Goal: Obtain resource: Obtain resource

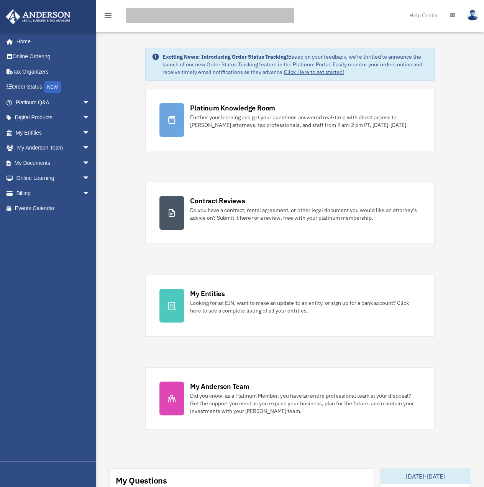
click at [159, 15] on input "search" at bounding box center [210, 15] width 168 height 15
type input "**********"
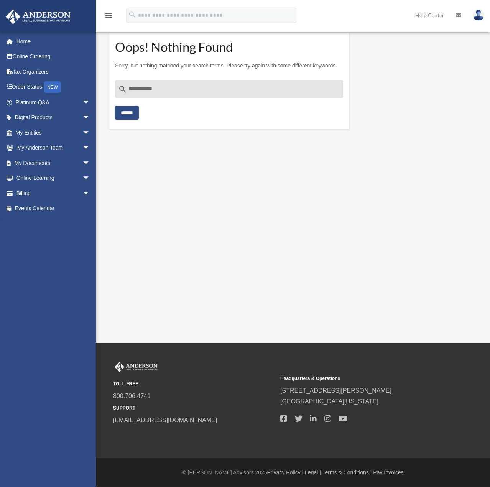
click at [166, 86] on input "**********" at bounding box center [229, 89] width 228 height 18
type input "*********"
click at [115, 106] on input "******" at bounding box center [127, 113] width 24 height 14
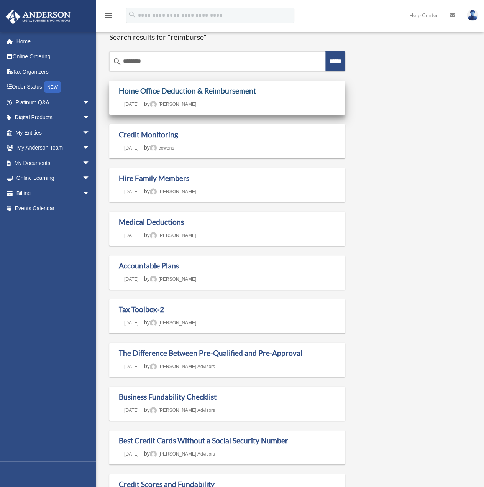
click at [173, 87] on link "Home Office Deduction & Reimbursement" at bounding box center [187, 90] width 137 height 9
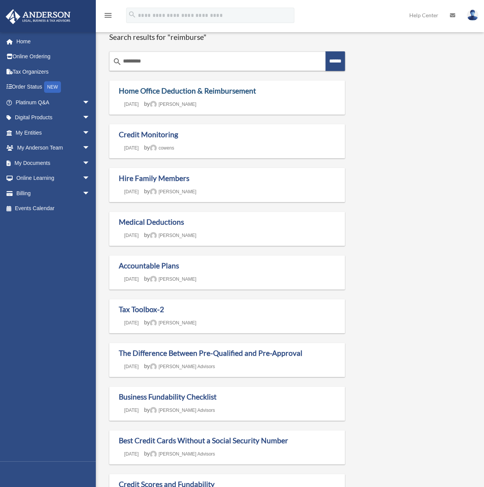
click at [150, 89] on link "Home Office Deduction & Reimbursement" at bounding box center [187, 90] width 137 height 9
click at [150, 266] on link "Accountable Plans" at bounding box center [149, 265] width 60 height 9
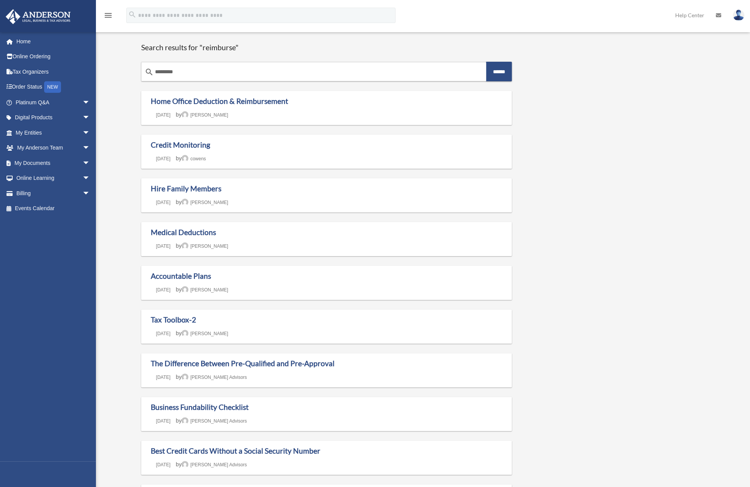
drag, startPoint x: 191, startPoint y: 70, endPoint x: 107, endPoint y: 70, distance: 84.4
click at [107, 70] on div "legacystreams@outlook.com Sign Out legacystreams@outlook.com Home Online Orderi…" at bounding box center [375, 435] width 750 height 811
type input "**********"
click at [484, 62] on input "******" at bounding box center [499, 72] width 26 height 20
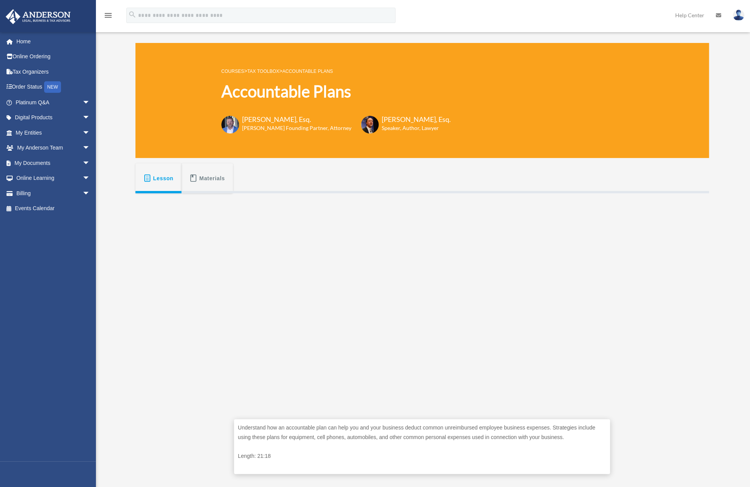
click at [201, 179] on span "Materials" at bounding box center [212, 178] width 26 height 14
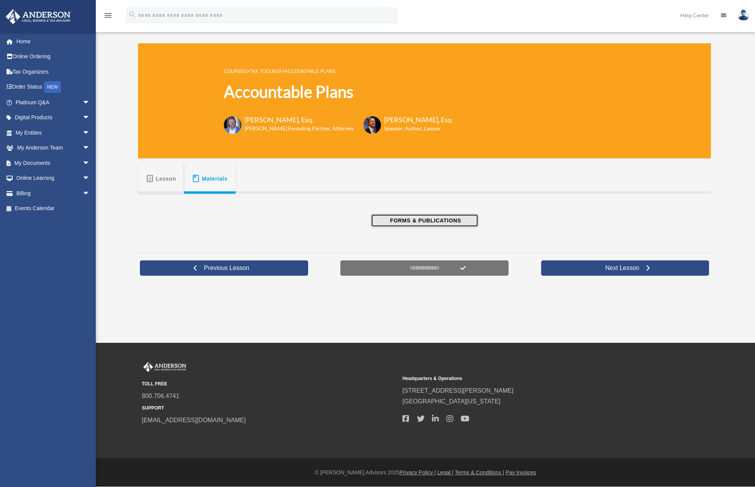
click at [386, 219] on button "FORMS & PUBLICATIONS" at bounding box center [424, 220] width 107 height 13
click at [165, 178] on span "Lesson" at bounding box center [166, 179] width 20 height 14
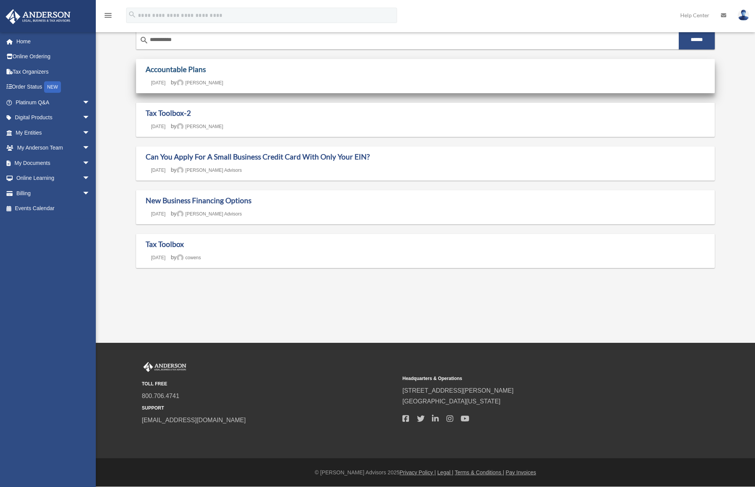
click at [164, 67] on link "Accountable Plans" at bounding box center [176, 69] width 60 height 9
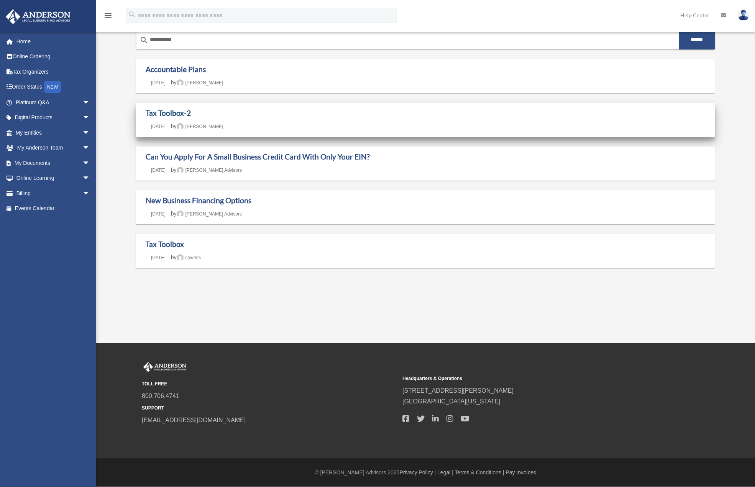
click at [156, 111] on link "Tax Toolbox-2" at bounding box center [168, 113] width 45 height 9
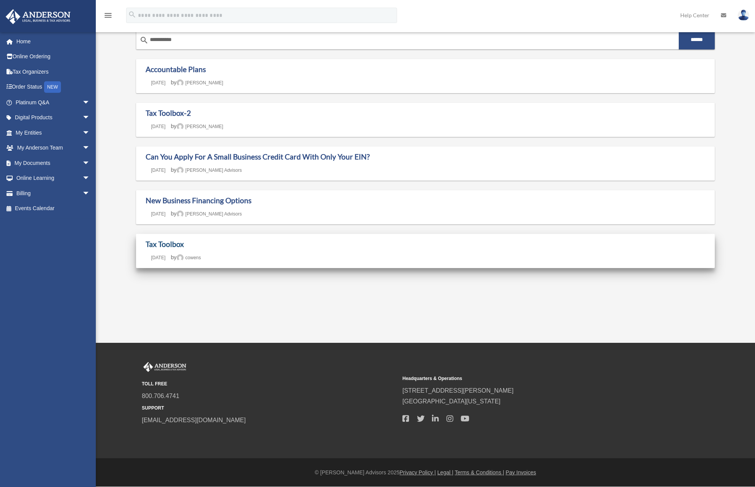
click at [173, 242] on link "Tax Toolbox" at bounding box center [165, 244] width 38 height 9
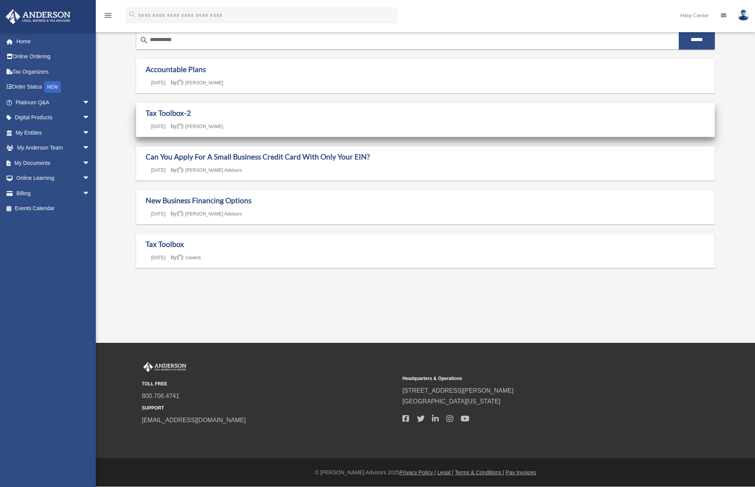
click at [155, 117] on h1 "Tax Toolbox-2" at bounding box center [426, 114] width 560 height 10
click at [153, 113] on link "Tax Toolbox-2" at bounding box center [168, 113] width 45 height 9
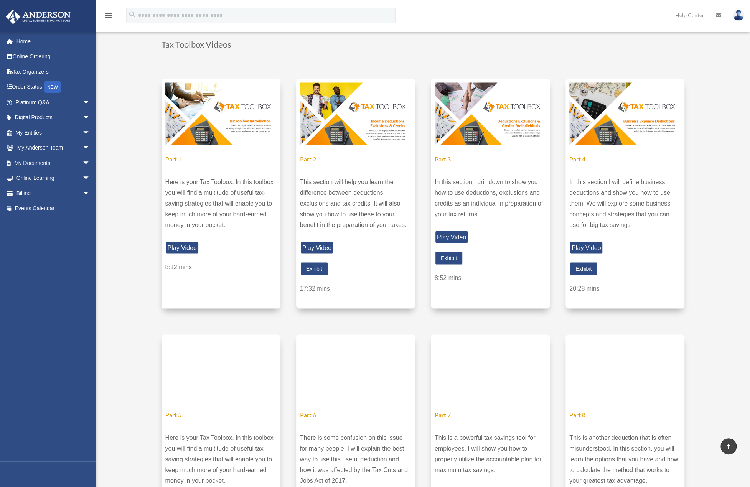
scroll to position [1074, 0]
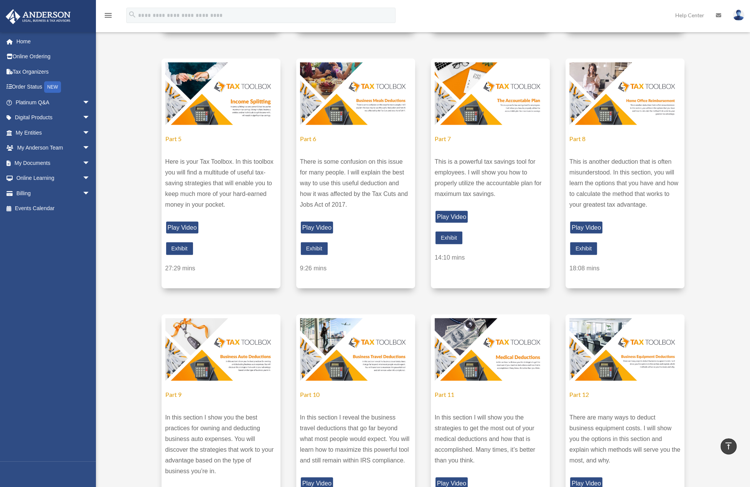
scroll to position [1342, 0]
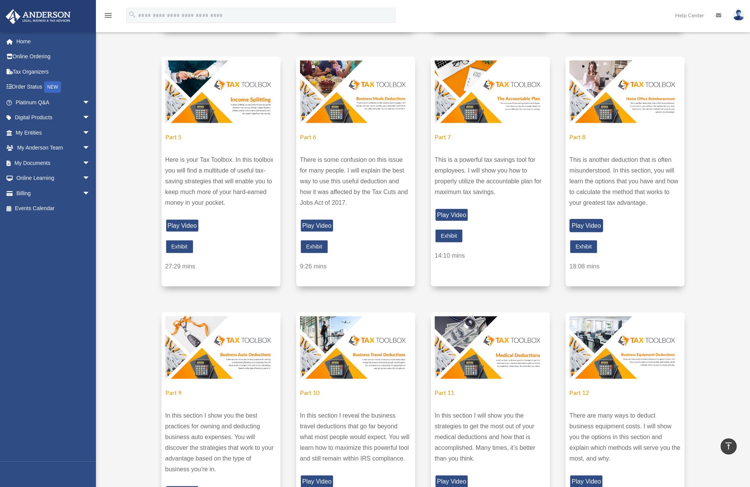
click at [584, 232] on link "Play Video" at bounding box center [586, 225] width 34 height 13
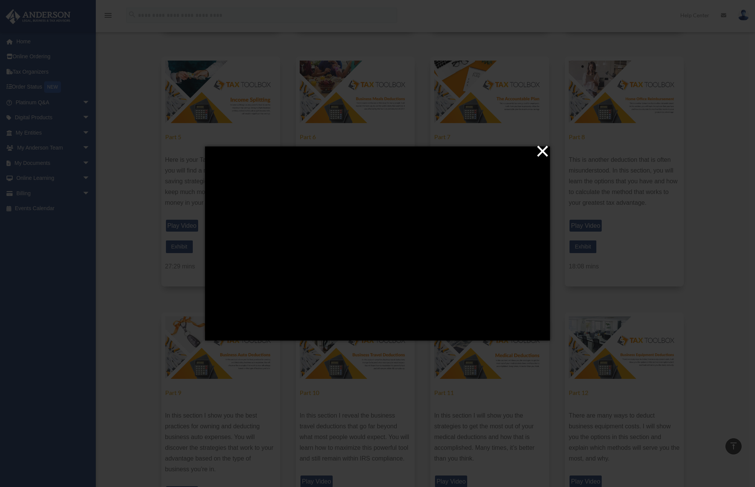
click at [541, 150] on button "×" at bounding box center [379, 151] width 345 height 17
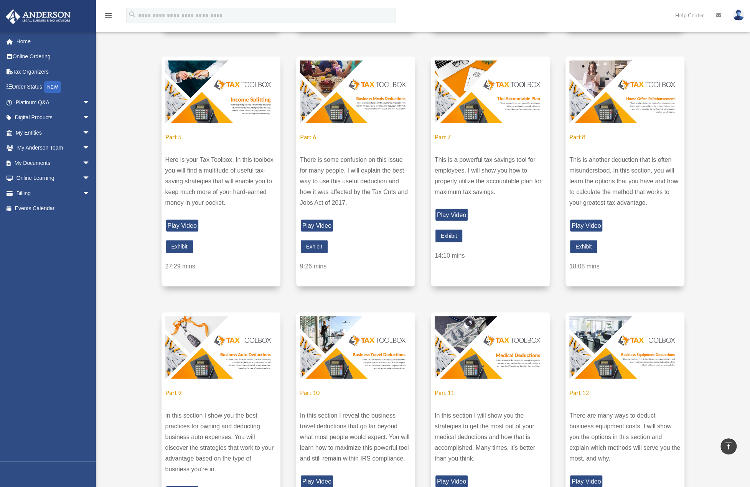
click at [611, 115] on img at bounding box center [624, 92] width 111 height 62
click at [634, 105] on img at bounding box center [624, 92] width 111 height 62
drag, startPoint x: 626, startPoint y: 145, endPoint x: 616, endPoint y: 135, distance: 14.1
click at [625, 144] on div "Part 8 This is another deduction that is often misunderstood. In this section, …" at bounding box center [624, 172] width 119 height 230
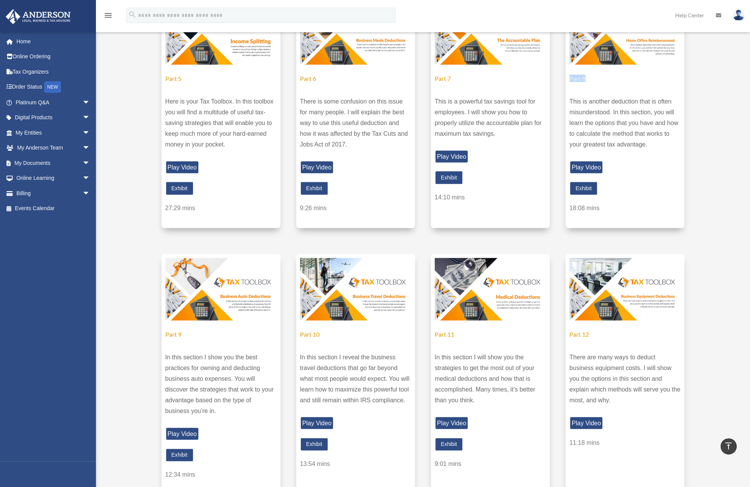
scroll to position [1419, 0]
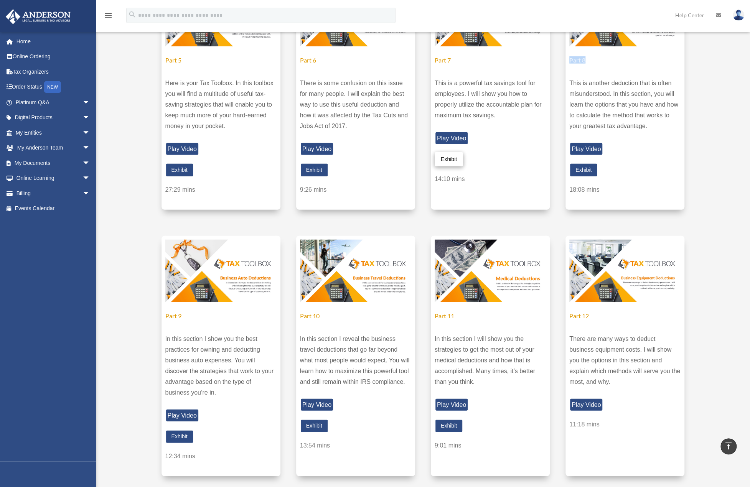
click at [449, 166] on link "Exhibit" at bounding box center [448, 159] width 28 height 14
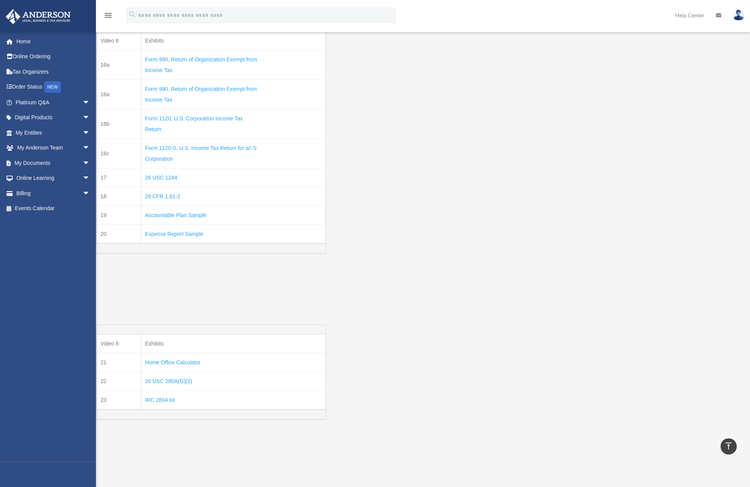
click at [163, 222] on link "Accountable Plan Sample" at bounding box center [175, 217] width 61 height 10
click at [153, 241] on link "Expense Report Sample" at bounding box center [174, 236] width 58 height 10
click at [160, 369] on link "Home Office Calculator" at bounding box center [172, 364] width 55 height 10
click at [153, 388] on link "26 USC 280A(G)(2)" at bounding box center [168, 383] width 47 height 10
click at [165, 206] on td "26 CFR 1.61-2" at bounding box center [233, 196] width 184 height 19
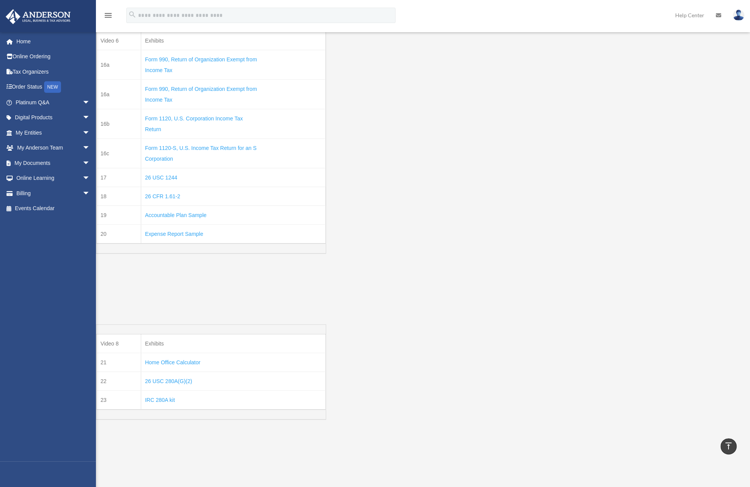
click at [164, 203] on link "26 CFR 1.61-2" at bounding box center [162, 198] width 35 height 10
click at [158, 184] on link "26 USC 1244" at bounding box center [161, 179] width 32 height 10
click at [209, 308] on div "Video 8 Exhibits 21 Home Office Calculator 22 26 USC 280A(G)(2) 23 IRC 280A kit" at bounding box center [211, 367] width 230 height 166
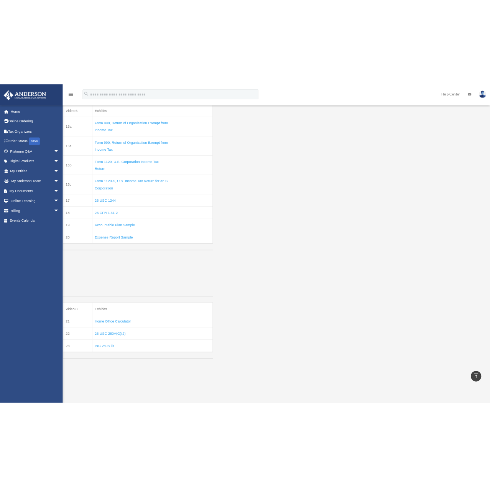
scroll to position [1419, 0]
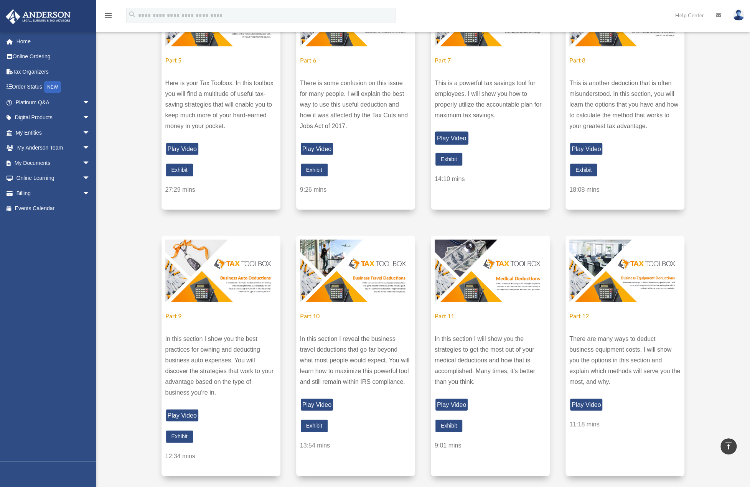
click at [452, 145] on link "Play Video" at bounding box center [451, 138] width 34 height 13
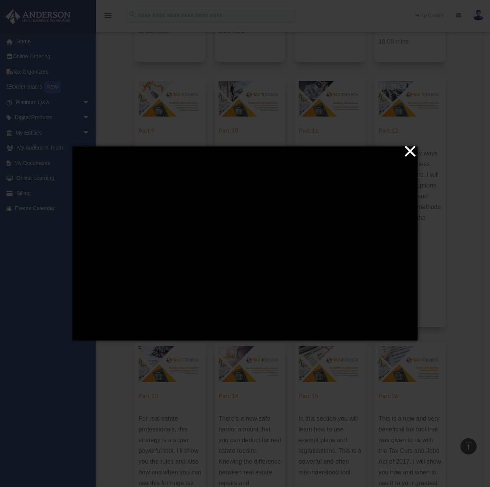
click at [409, 148] on button "×" at bounding box center [247, 151] width 345 height 17
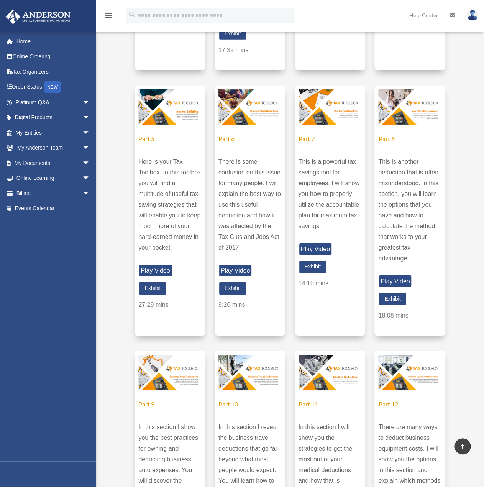
scroll to position [1140, 0]
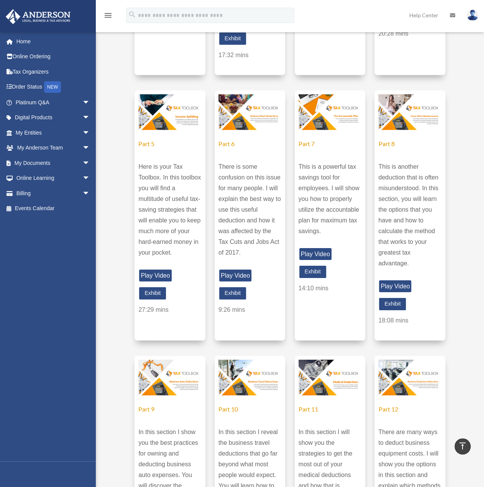
click at [401, 130] on img at bounding box center [409, 111] width 63 height 35
click at [395, 311] on link "Exhibit" at bounding box center [392, 304] width 28 height 14
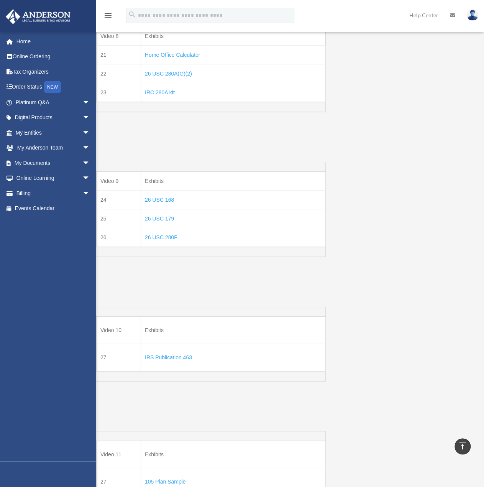
scroll to position [1140, 0]
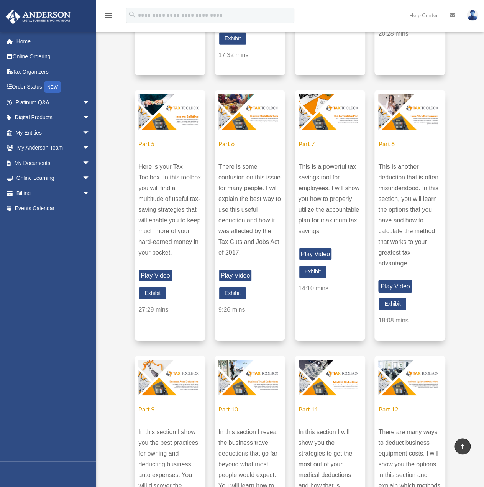
click at [388, 293] on link "Play Video" at bounding box center [395, 286] width 34 height 13
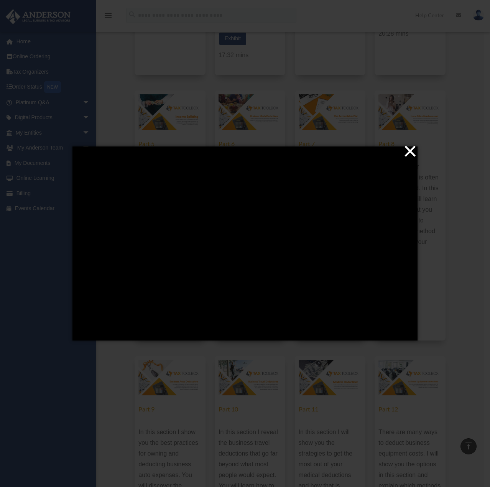
click at [413, 143] on button "×" at bounding box center [247, 151] width 345 height 17
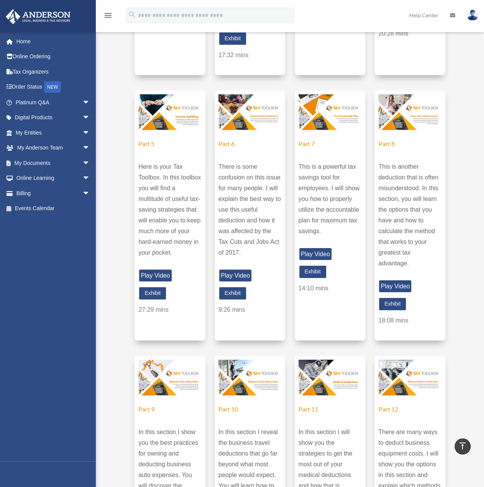
click at [415, 130] on img at bounding box center [409, 111] width 63 height 35
click at [390, 293] on link "Play Video" at bounding box center [395, 286] width 34 height 13
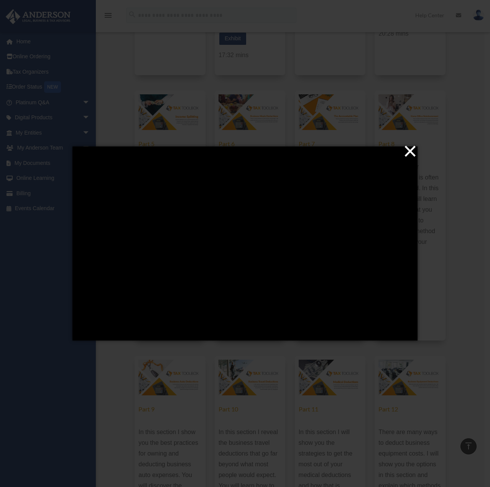
click at [413, 148] on button "×" at bounding box center [247, 151] width 345 height 17
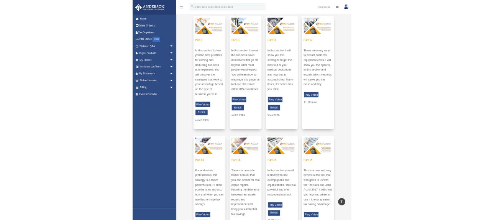
scroll to position [1485, 0]
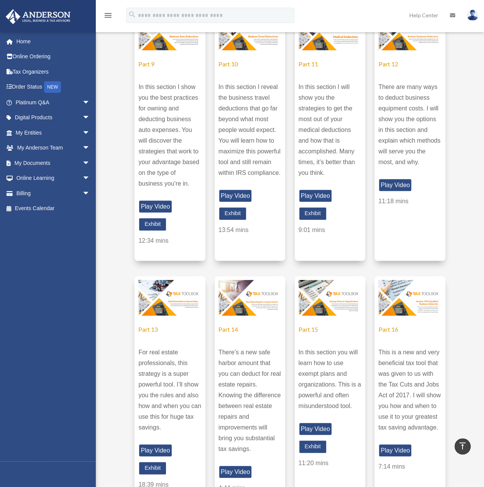
drag, startPoint x: 71, startPoint y: 237, endPoint x: 67, endPoint y: 234, distance: 5.2
click at [69, 236] on div "legacystreams@outlook.com Sign Out legacystreams@outlook.com Home Online Orderi…" at bounding box center [51, 246] width 102 height 429
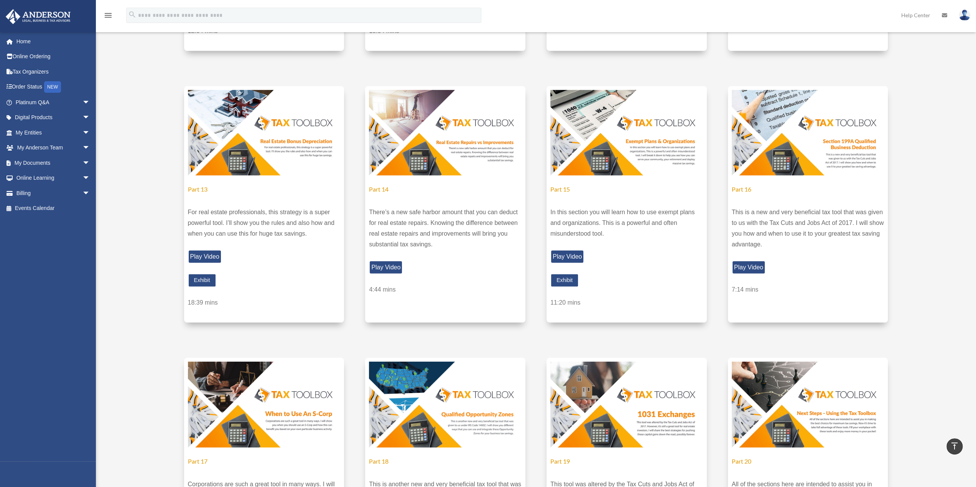
scroll to position [2098, 0]
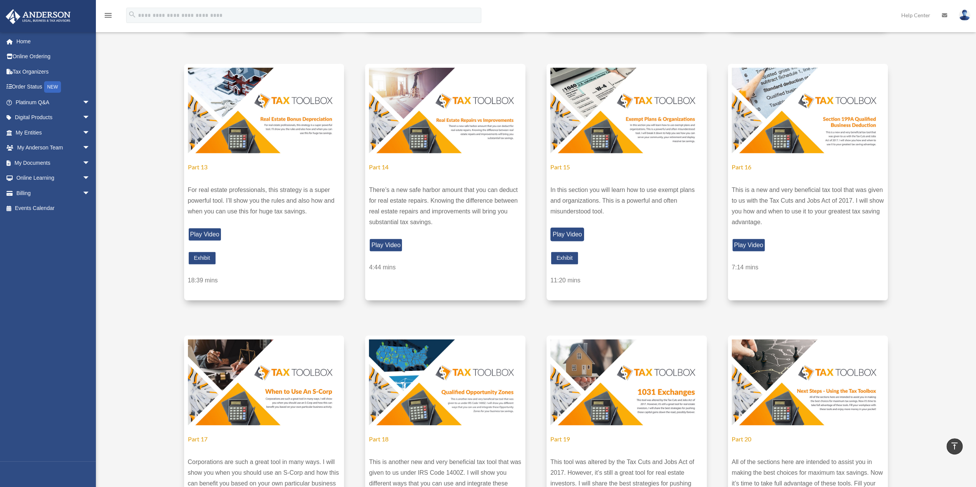
drag, startPoint x: 568, startPoint y: 129, endPoint x: 558, endPoint y: 235, distance: 106.3
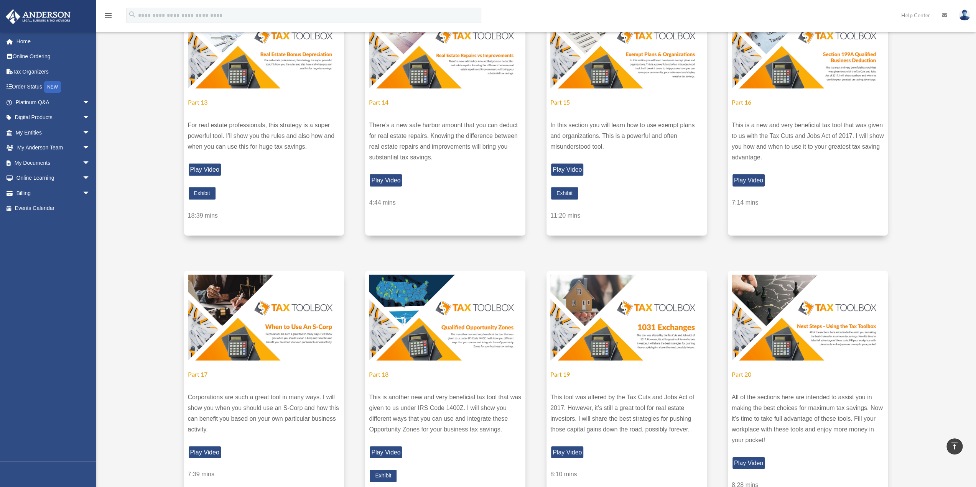
scroll to position [2175, 0]
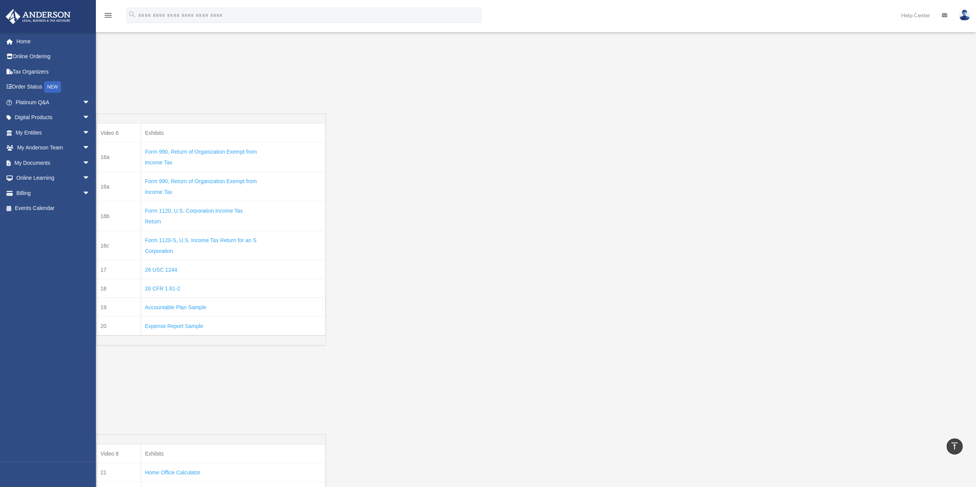
scroll to position [4480, 0]
click at [246, 344] on div "Video 6 Exhibits 16a Form 990, Return of Organization Exempt from Income Tax 16…" at bounding box center [211, 219] width 230 height 321
click at [155, 298] on link "Accountable Plan Sample" at bounding box center [175, 303] width 61 height 10
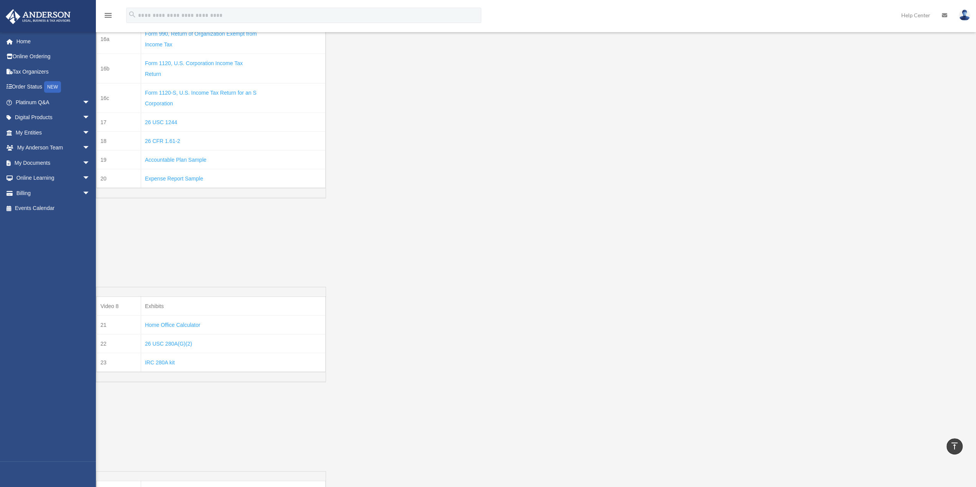
scroll to position [4633, 0]
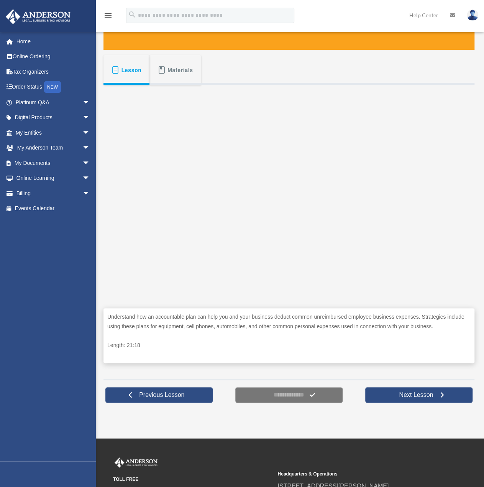
scroll to position [115, 0]
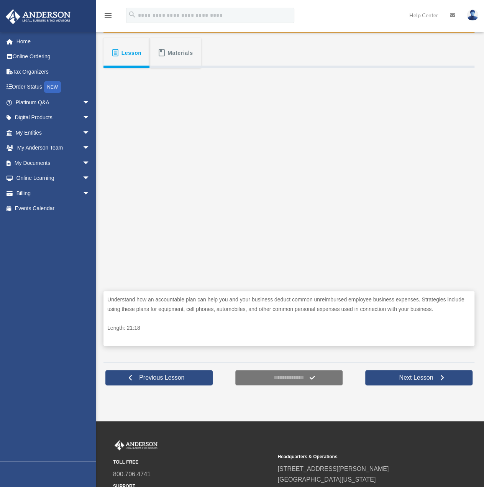
click at [349, 68] on div "Understand how an accountable plan can help you and your business deduct common…" at bounding box center [289, 212] width 371 height 289
click at [320, 60] on div "Lesson Materials" at bounding box center [289, 53] width 371 height 30
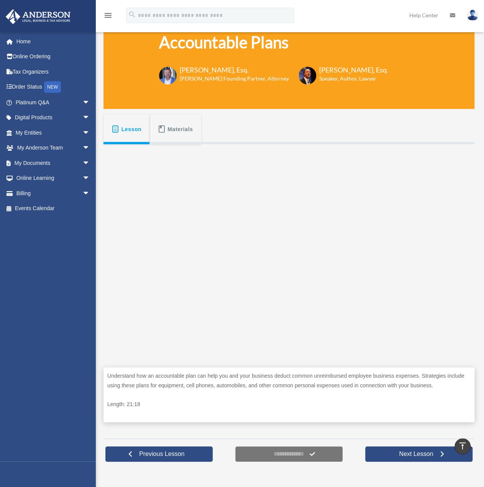
scroll to position [38, 0]
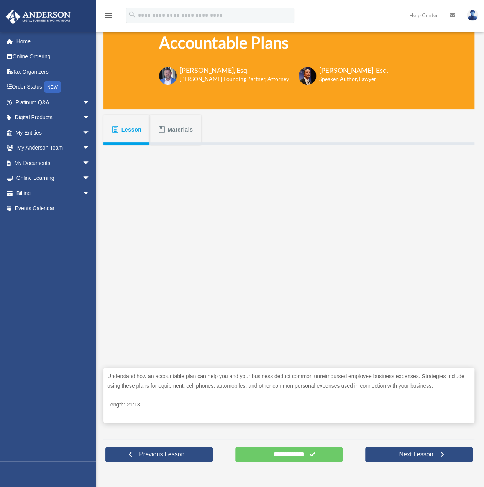
click at [172, 129] on span "Materials" at bounding box center [181, 130] width 26 height 14
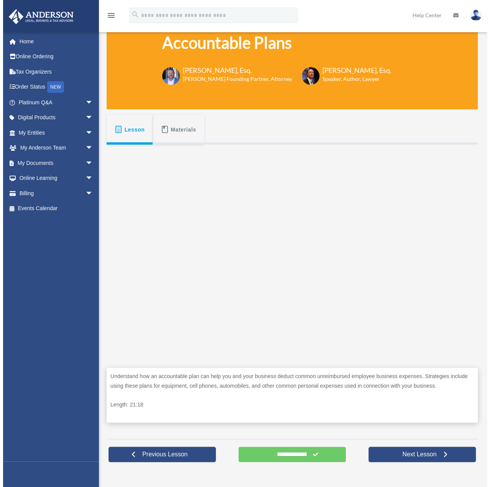
scroll to position [0, 0]
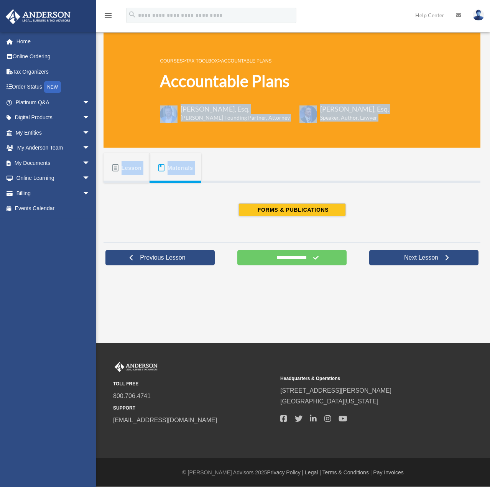
drag, startPoint x: 229, startPoint y: 192, endPoint x: 252, endPoint y: 201, distance: 24.5
click at [252, 201] on div "**********" at bounding box center [292, 153] width 377 height 240
click at [264, 205] on button "FORMS & PUBLICATIONS" at bounding box center [291, 209] width 107 height 13
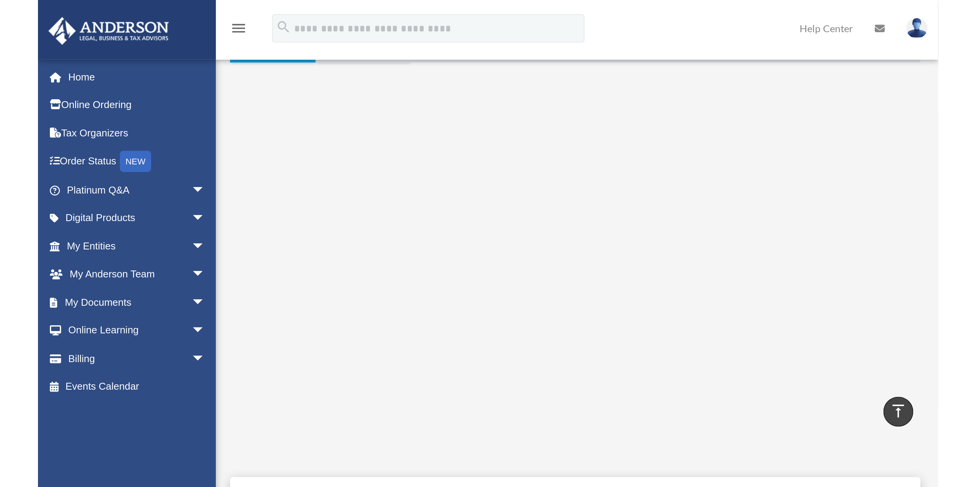
scroll to position [169, 0]
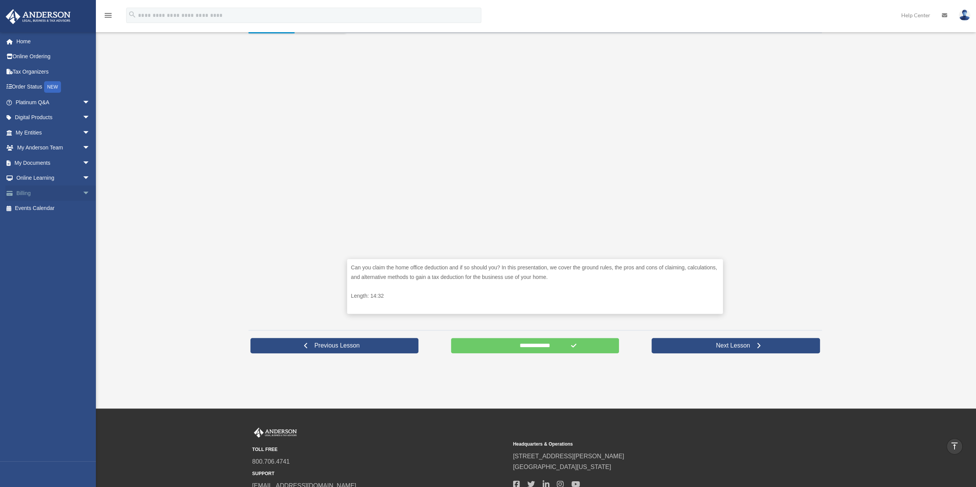
click at [82, 192] on span "arrow_drop_down" at bounding box center [89, 194] width 15 height 16
click at [82, 174] on span "arrow_drop_down" at bounding box center [89, 179] width 15 height 16
click at [31, 217] on link "Resources" at bounding box center [56, 223] width 91 height 15
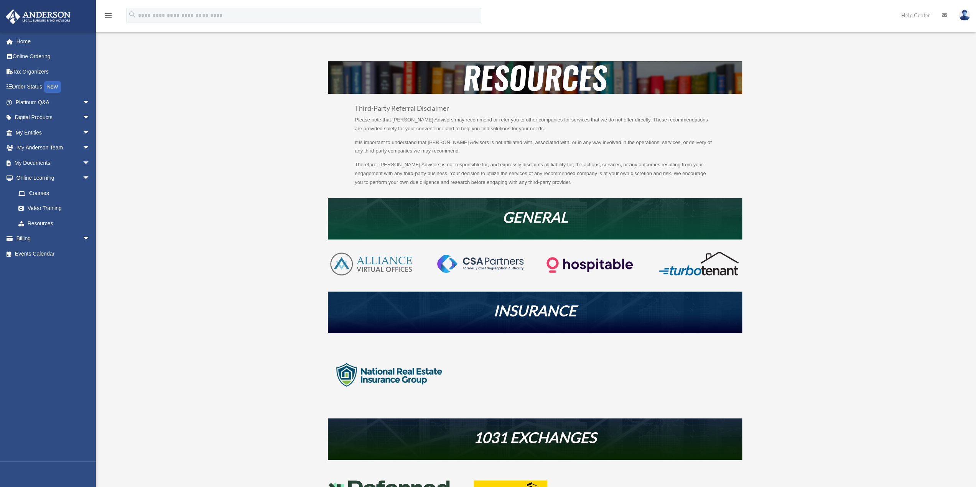
click at [298, 373] on div "Third-Party Referral Disclaimer Please note that [PERSON_NAME] Advisors may rec…" at bounding box center [534, 363] width 573 height 604
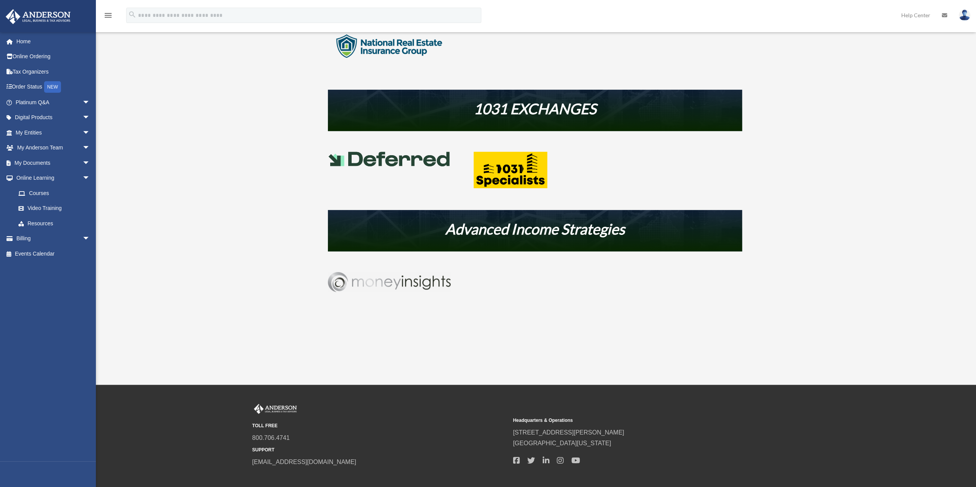
scroll to position [370, 0]
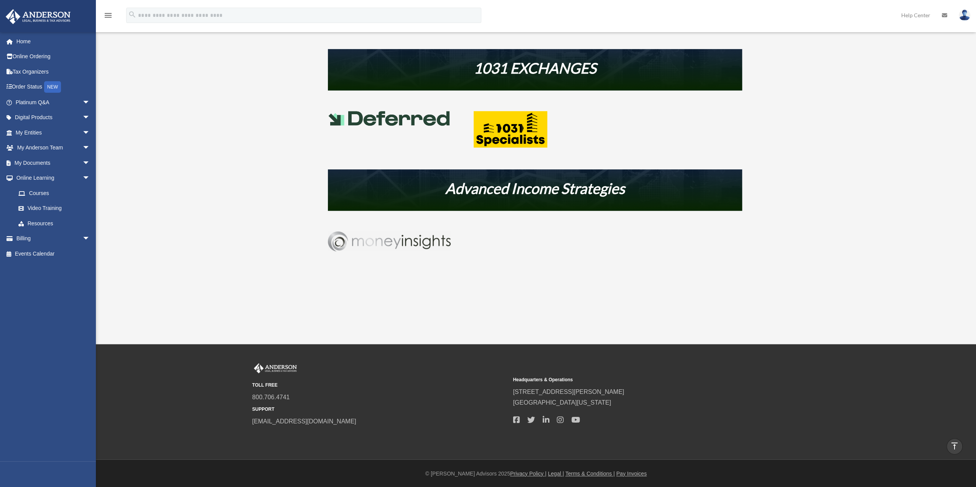
click at [368, 240] on img at bounding box center [389, 242] width 123 height 20
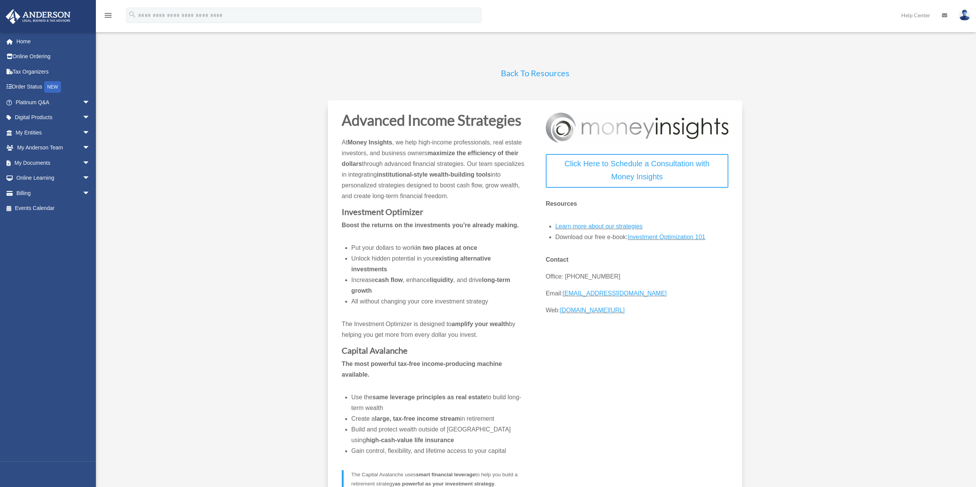
click at [298, 153] on div "Back To Resources Advanced Income Strategies At Money Insights , we help high-i…" at bounding box center [534, 364] width 573 height 606
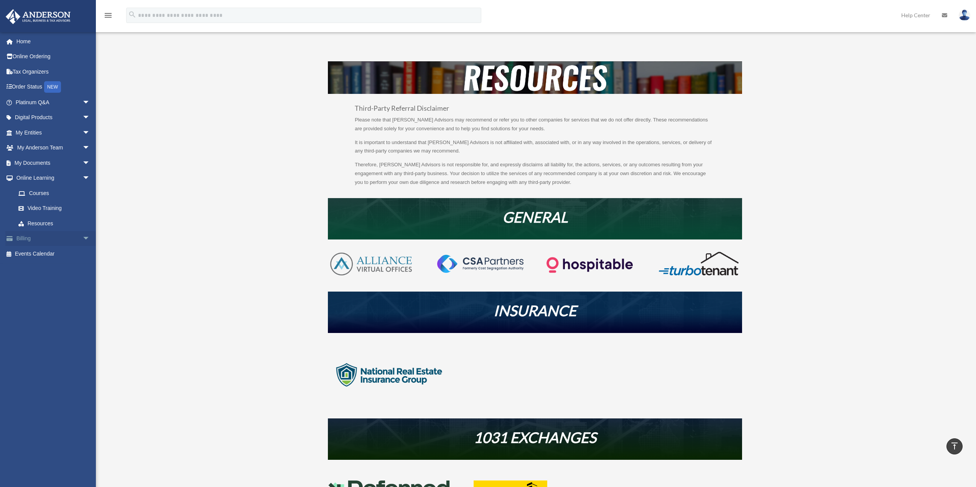
scroll to position [370, 0]
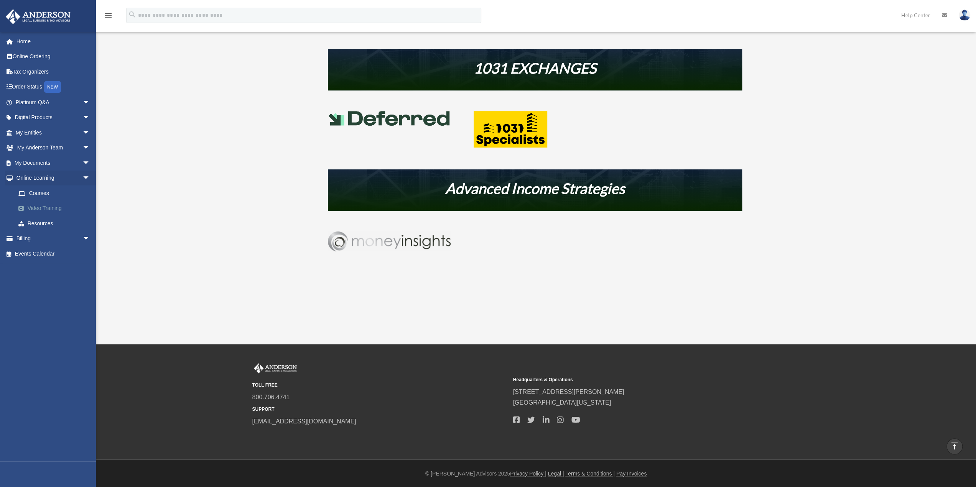
click at [49, 206] on link "Video Training" at bounding box center [56, 208] width 91 height 15
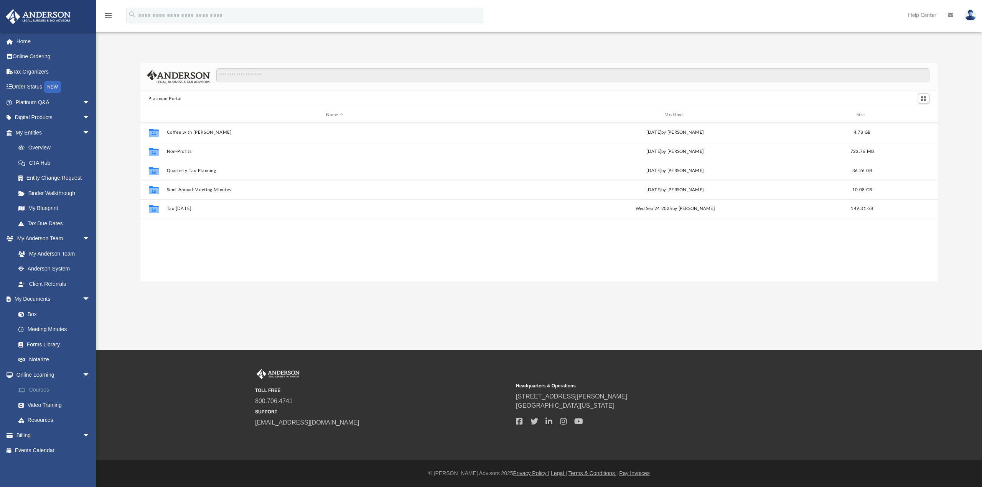
scroll to position [168, 791]
click at [48, 341] on link "Forms Library" at bounding box center [56, 344] width 91 height 15
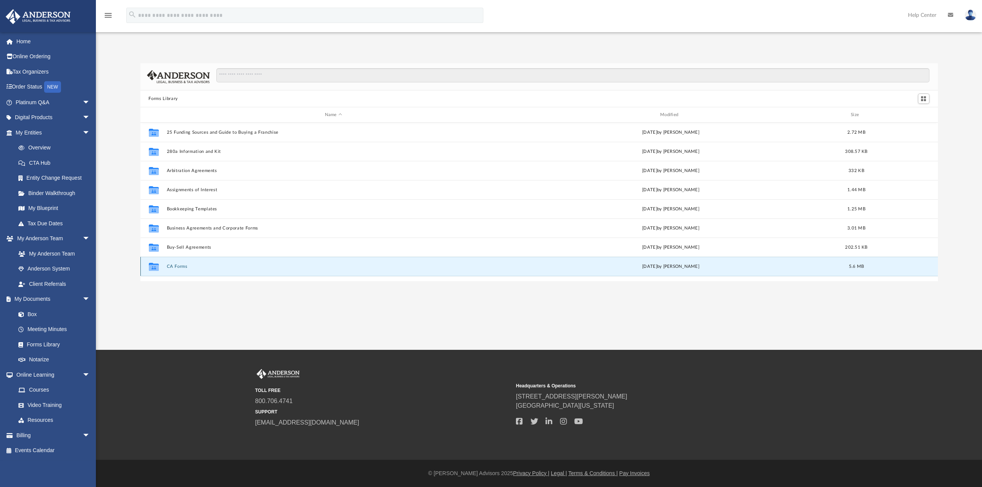
click at [175, 265] on button "CA Forms" at bounding box center [333, 266] width 334 height 5
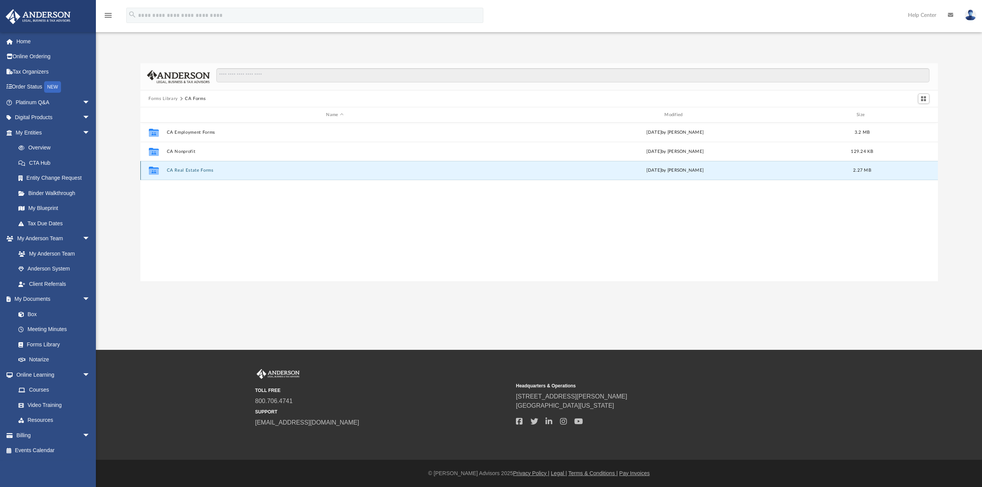
click at [173, 169] on button "CA Real Estate Forms" at bounding box center [334, 170] width 337 height 5
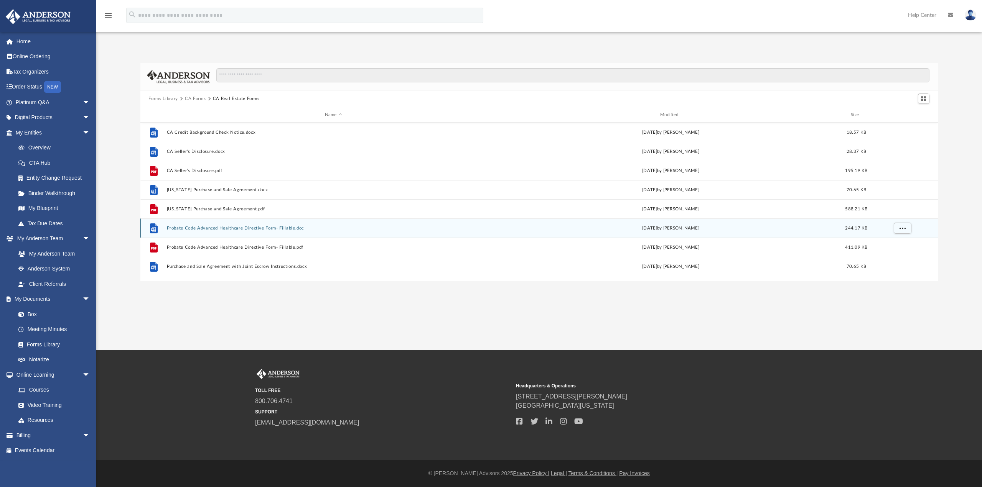
scroll to position [51, 0]
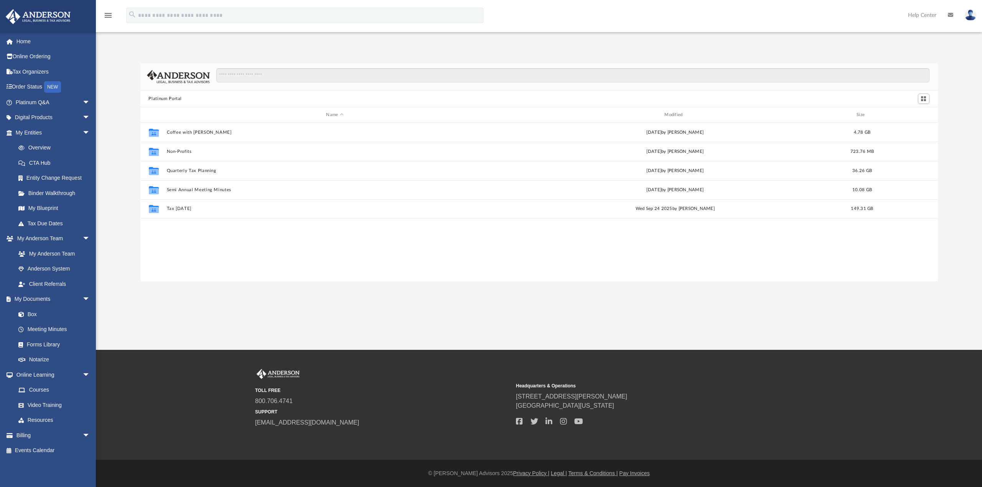
scroll to position [168, 791]
click at [51, 341] on link "Forms Library" at bounding box center [56, 344] width 91 height 15
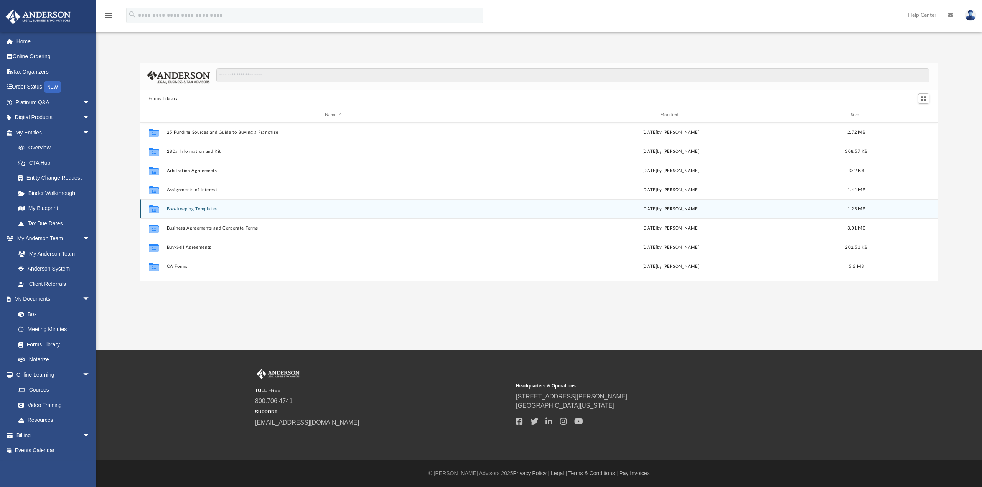
click at [173, 208] on button "Bookkeeping Templates" at bounding box center [333, 209] width 334 height 5
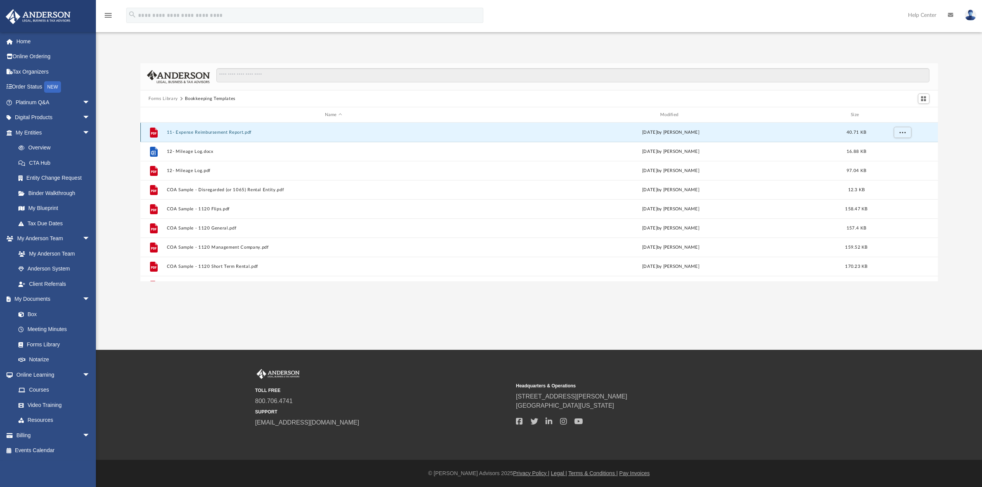
click at [199, 131] on button "11- Expense Reimbursement Report.pdf" at bounding box center [333, 132] width 334 height 5
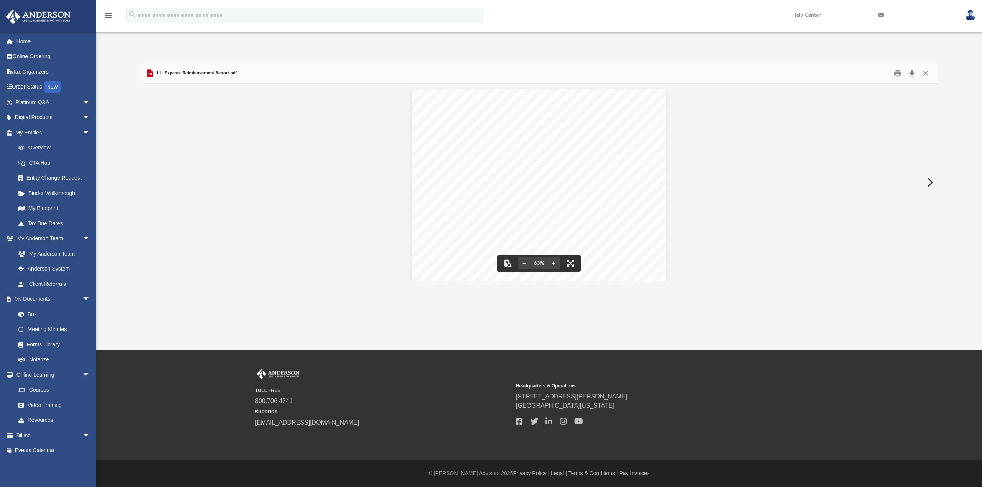
click at [913, 72] on button "Download" at bounding box center [912, 73] width 14 height 12
click at [225, 128] on div "PURPOSE: EMPLOYEE Name: Please attach all Invoices to this Statement. Date Desc…" at bounding box center [538, 187] width 797 height 207
click at [925, 70] on button "Close" at bounding box center [925, 73] width 14 height 12
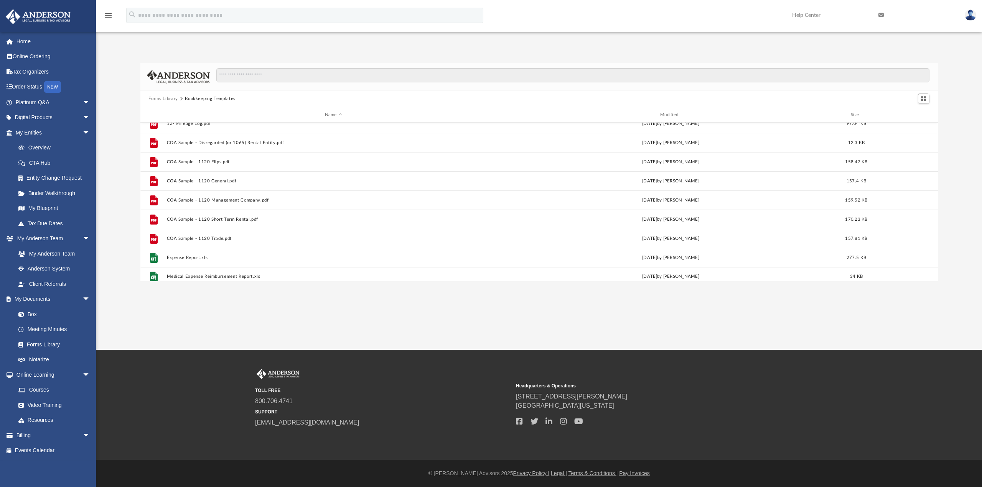
scroll to position [51, 0]
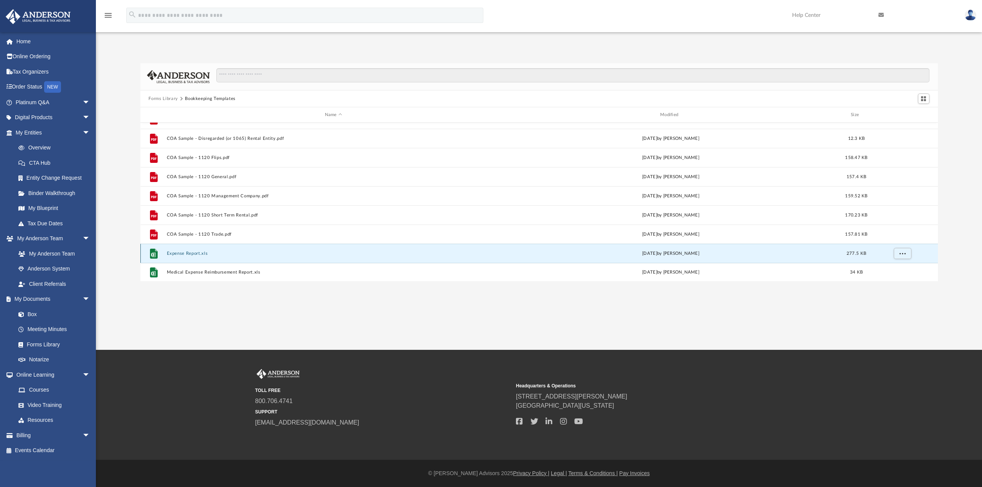
click at [191, 251] on button "Expense Report.xls" at bounding box center [333, 253] width 334 height 5
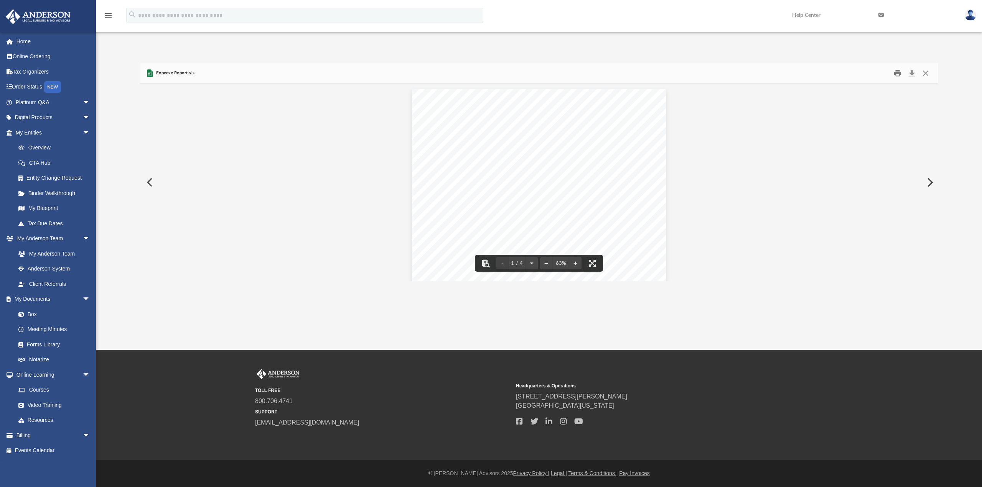
click at [894, 74] on button "Print" at bounding box center [897, 73] width 15 height 12
click at [924, 72] on button "Close" at bounding box center [925, 73] width 14 height 12
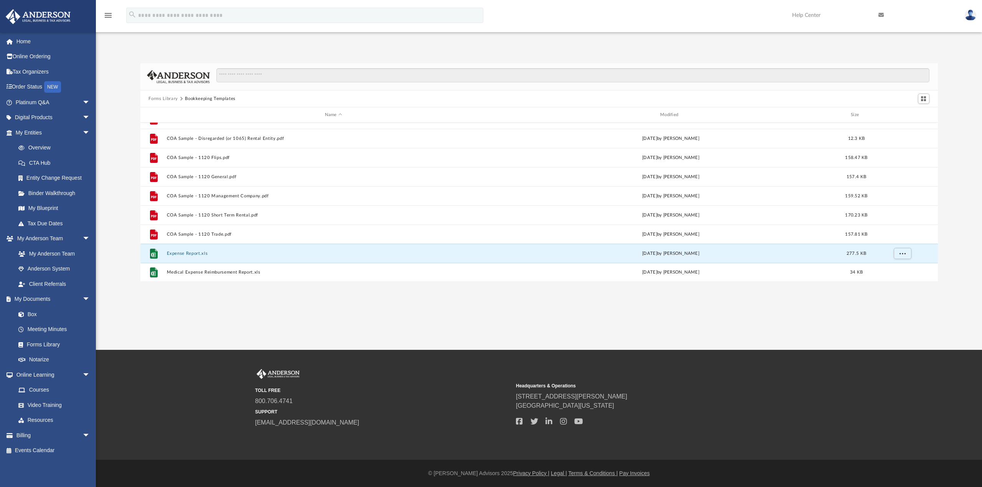
click at [154, 95] on button "Forms Library" at bounding box center [162, 98] width 29 height 7
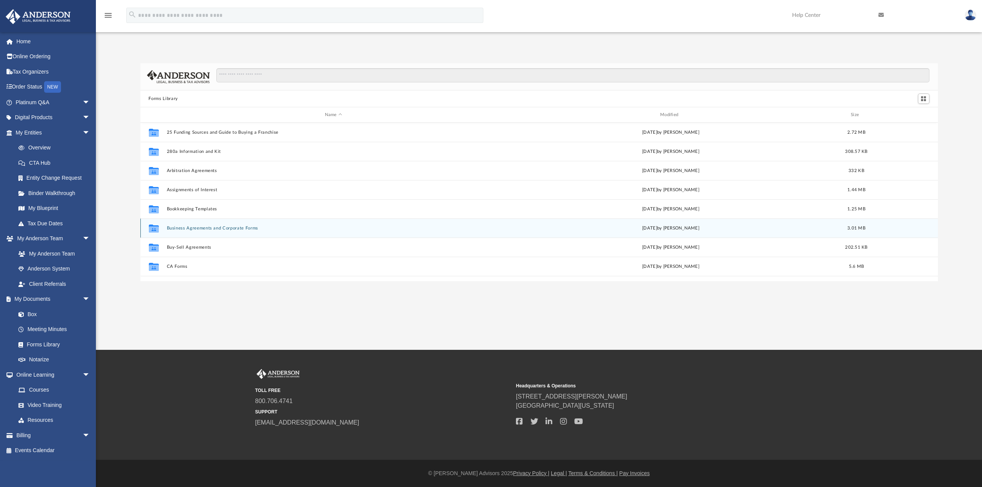
click at [171, 226] on button "Business Agreements and Corporate Forms" at bounding box center [333, 228] width 334 height 5
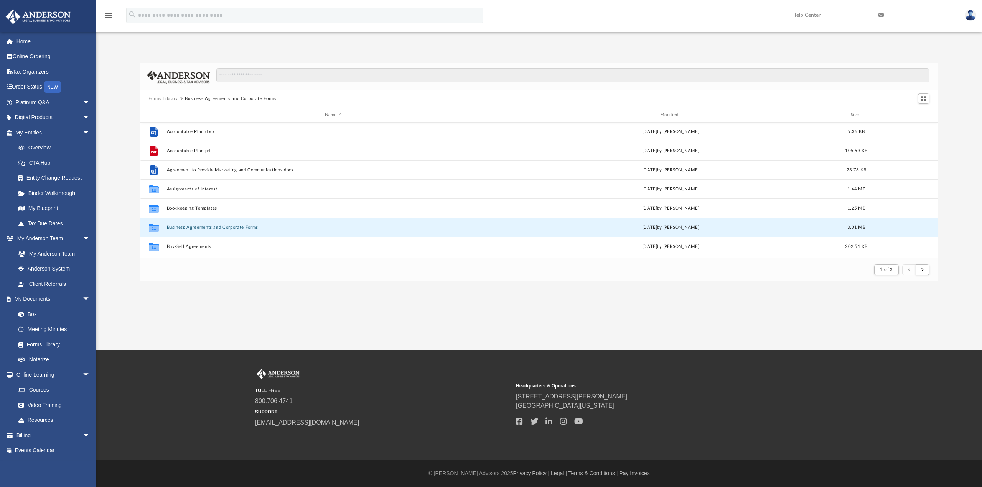
scroll to position [6, 6]
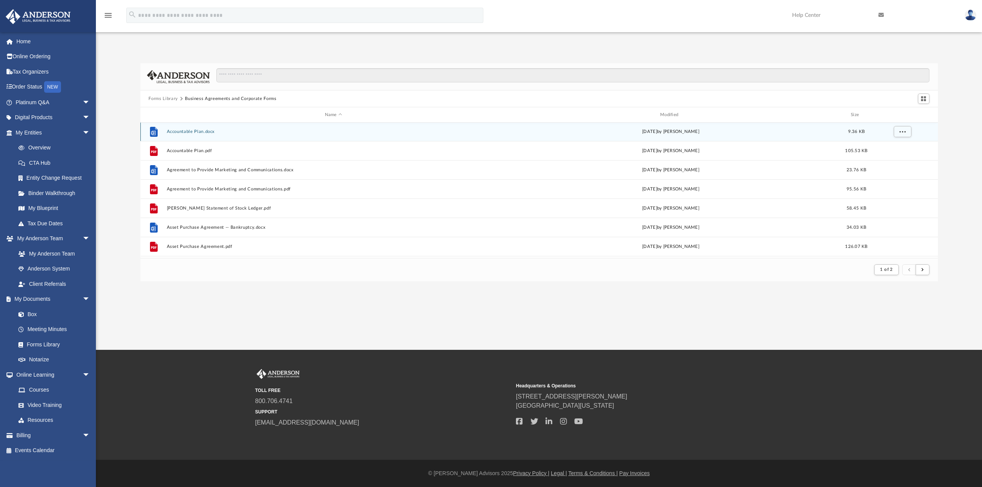
click at [186, 130] on button "Accountable Plan.docx" at bounding box center [333, 131] width 334 height 5
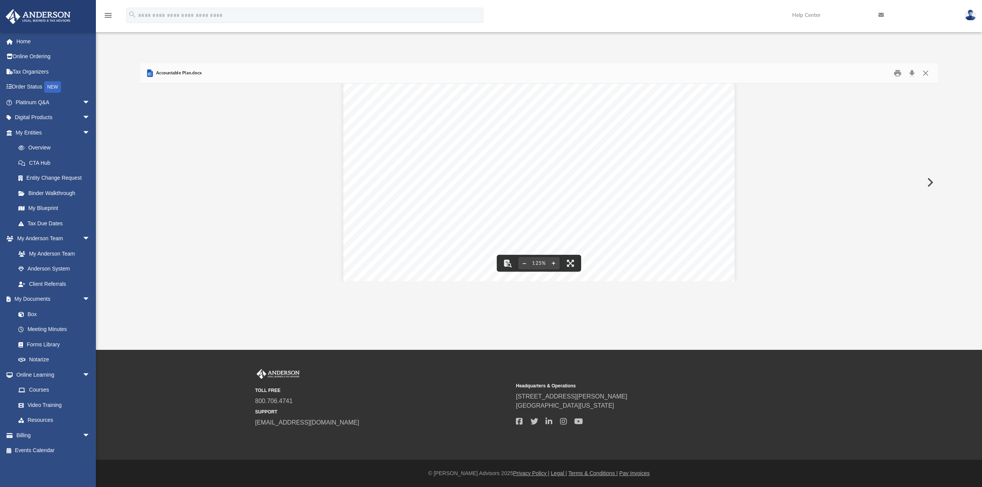
scroll to position [307, 0]
click at [928, 72] on button "Close" at bounding box center [925, 73] width 14 height 12
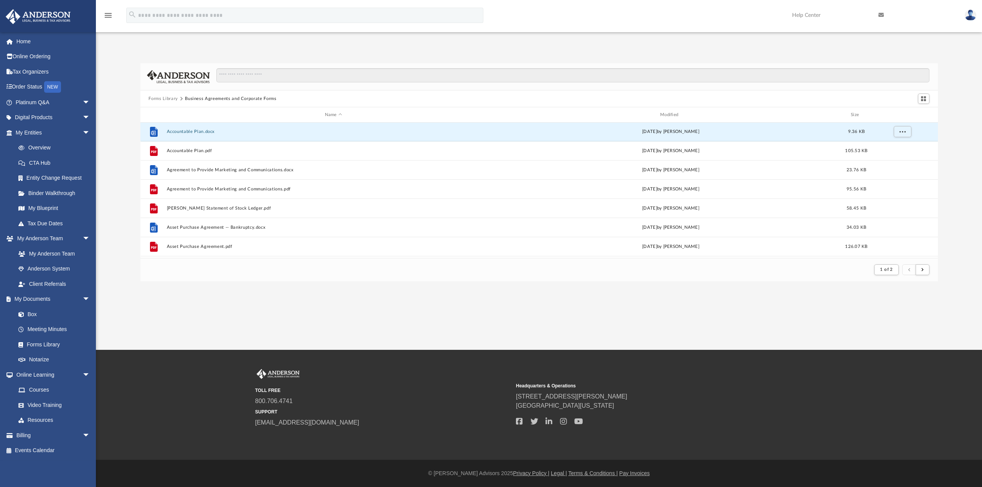
scroll to position [0, 0]
click at [901, 132] on span "More options" at bounding box center [902, 132] width 6 height 4
click at [211, 308] on div "App [EMAIL_ADDRESS][DOMAIN_NAME] Sign Out [EMAIL_ADDRESS][DOMAIN_NAME] Home Onl…" at bounding box center [491, 175] width 982 height 350
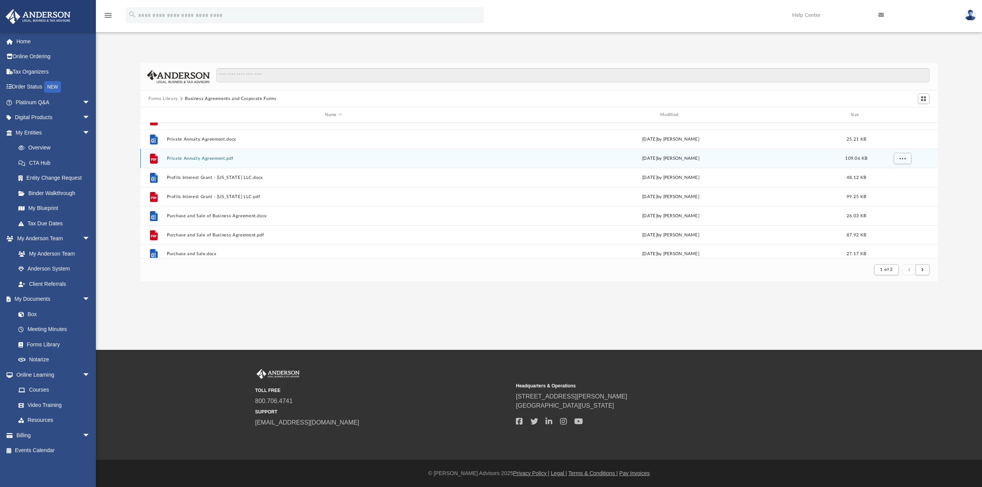
scroll to position [823, 0]
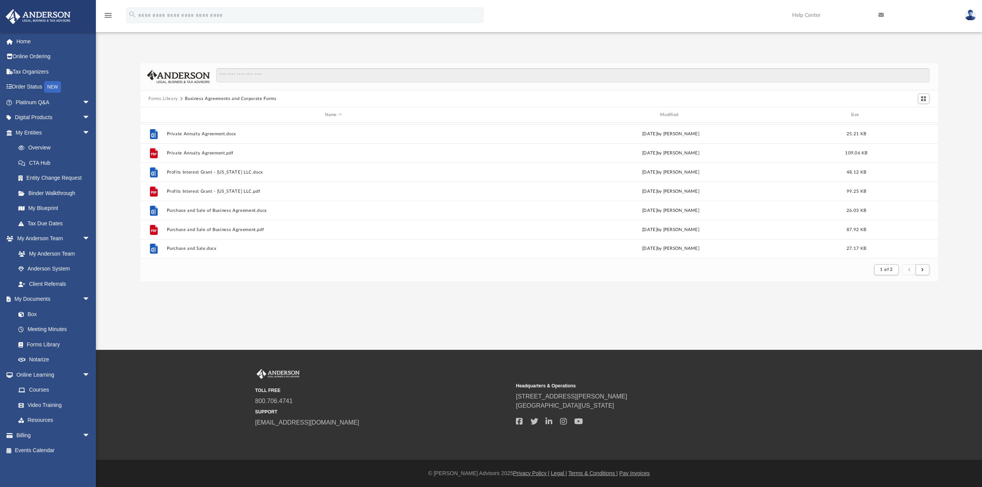
click at [160, 97] on button "Forms Library" at bounding box center [162, 98] width 29 height 7
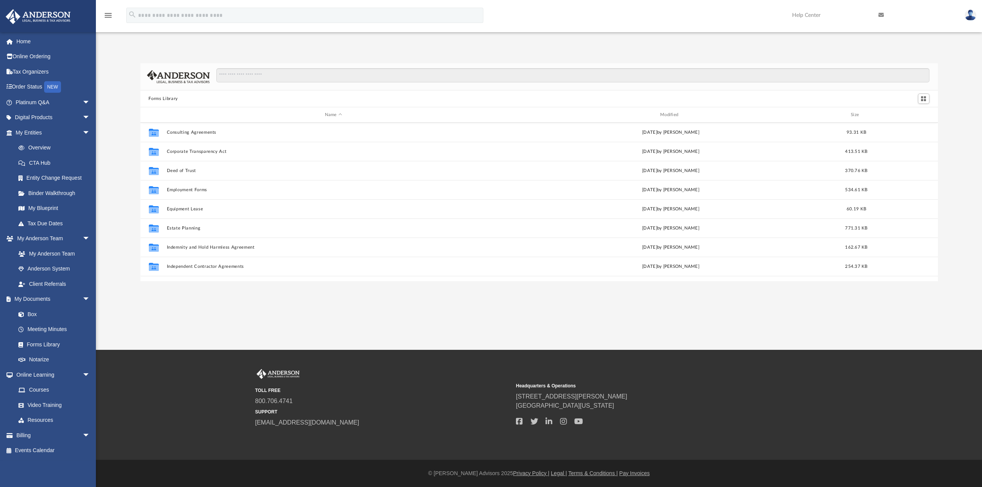
scroll to position [192, 0]
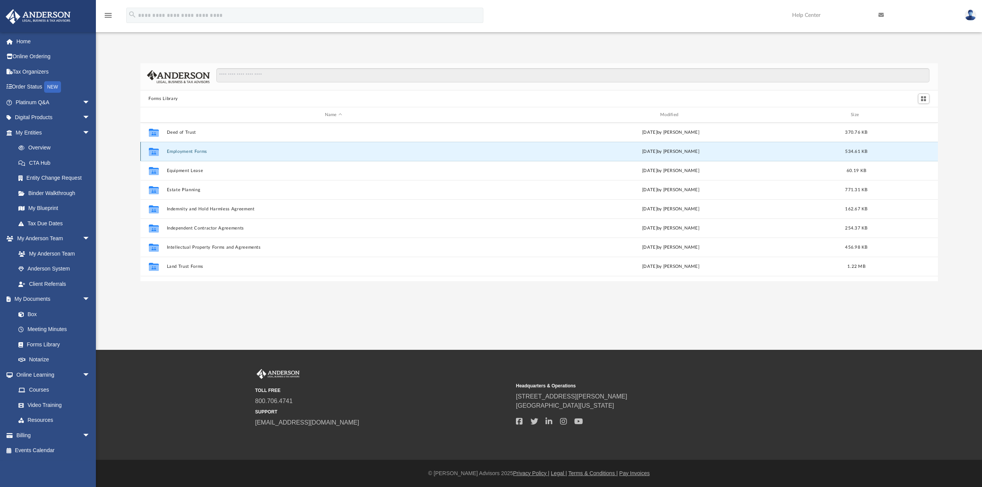
click at [183, 152] on button "Employment Forms" at bounding box center [333, 151] width 334 height 5
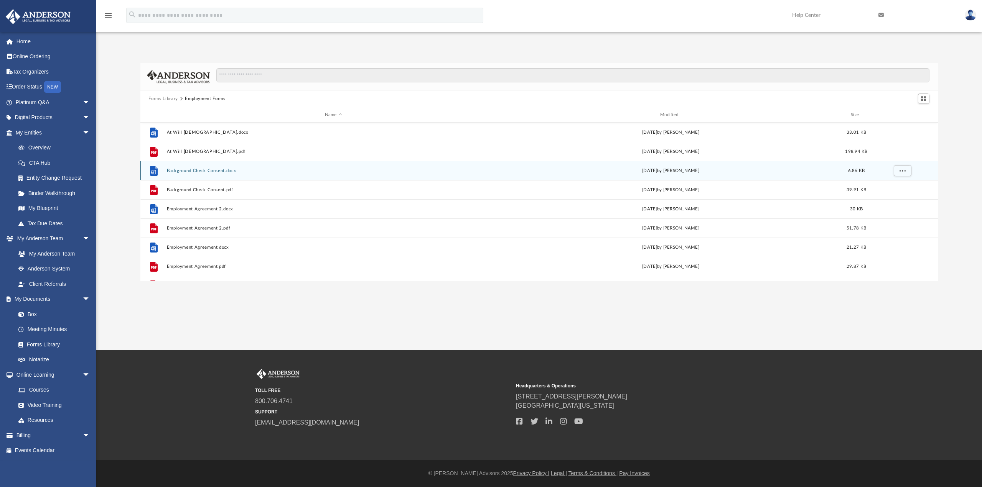
scroll to position [13, 0]
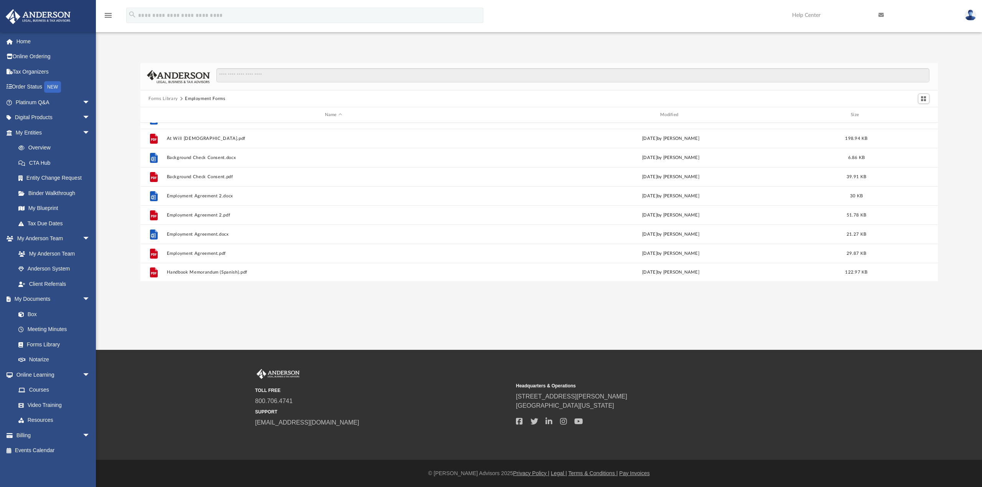
click at [166, 97] on button "Forms Library" at bounding box center [162, 98] width 29 height 7
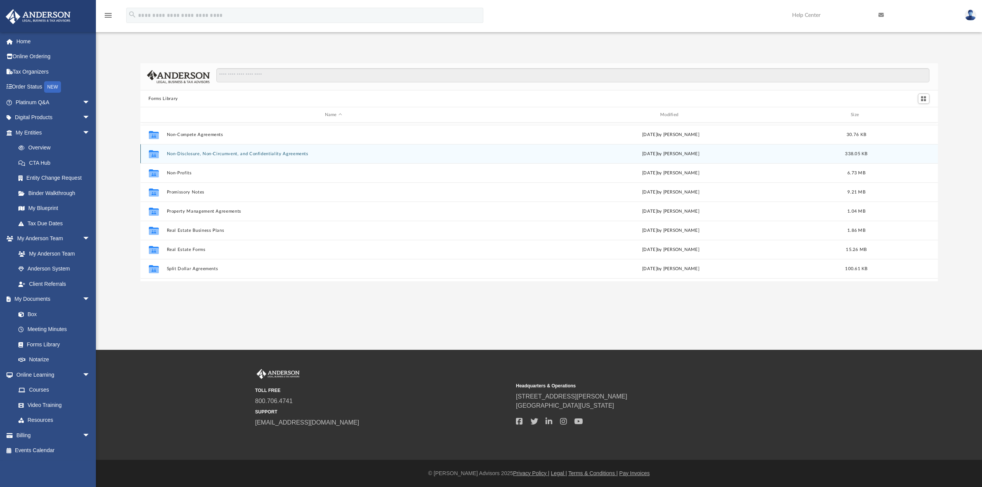
scroll to position [416, 0]
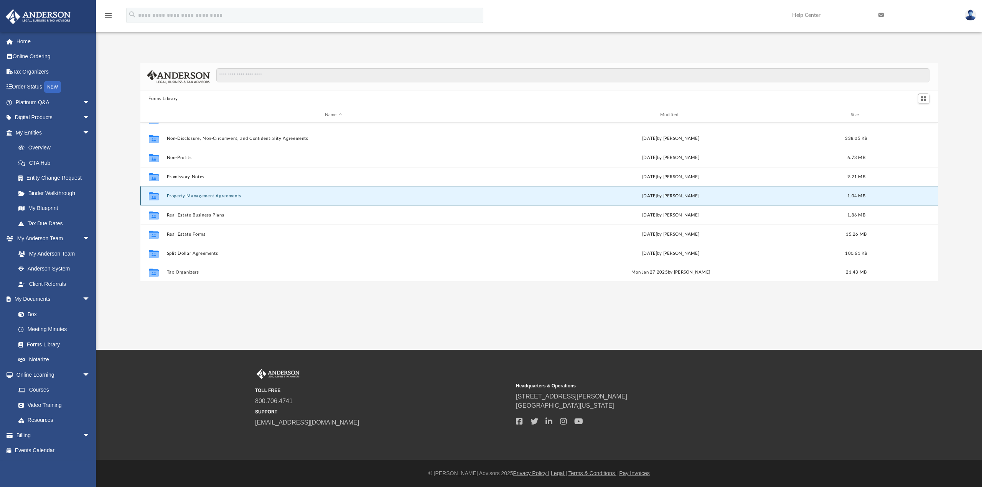
click at [171, 195] on button "Property Management Agreements" at bounding box center [333, 196] width 334 height 5
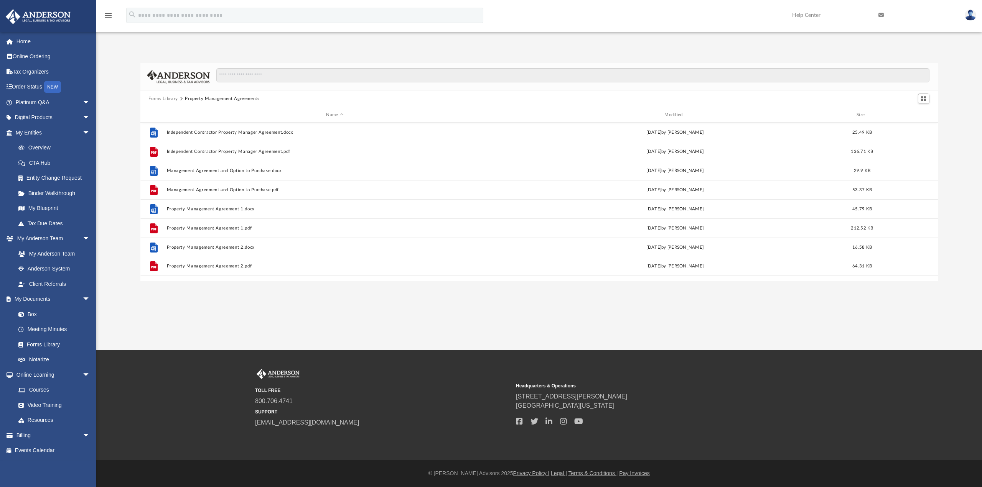
scroll to position [0, 0]
click at [172, 97] on button "Forms Library" at bounding box center [162, 98] width 29 height 7
